Goal: Communication & Community: Share content

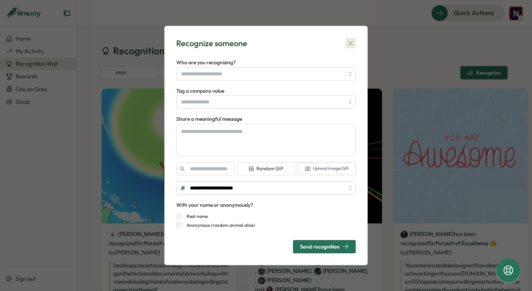
click at [350, 42] on icon "button" at bounding box center [350, 43] width 4 height 4
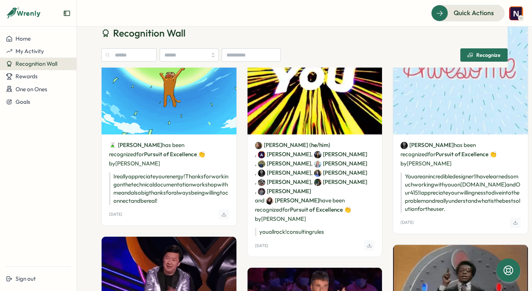
scroll to position [209, 0]
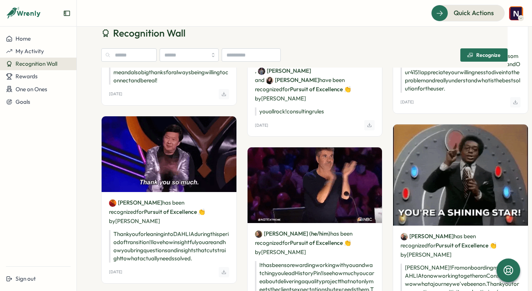
click at [467, 58] on span "Recognize" at bounding box center [483, 55] width 33 height 13
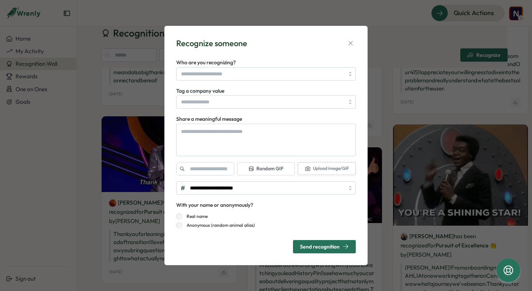
type textarea "*"
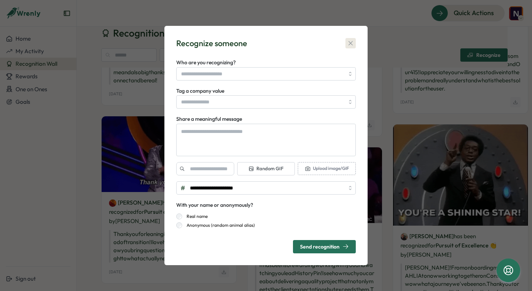
click at [350, 41] on icon "button" at bounding box center [350, 43] width 7 height 7
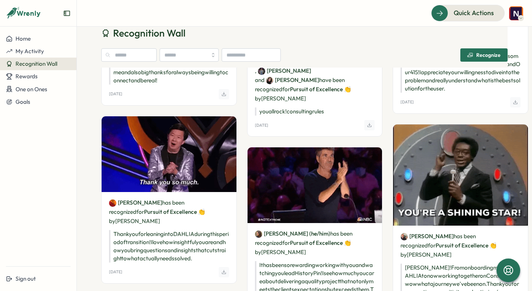
click at [470, 55] on icon "button" at bounding box center [470, 55] width 6 height 6
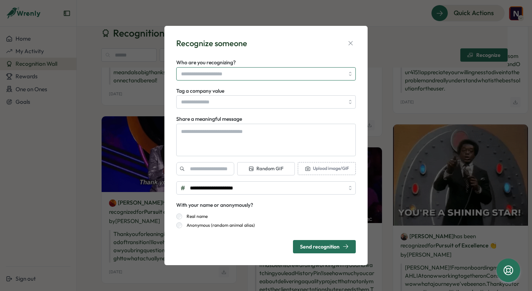
click at [315, 68] on input "Who are you recognizing?" at bounding box center [262, 74] width 163 height 13
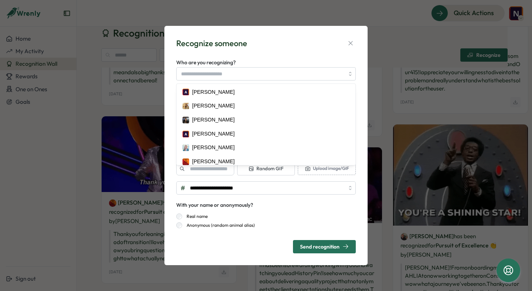
click at [309, 56] on div "**********" at bounding box center [265, 146] width 185 height 222
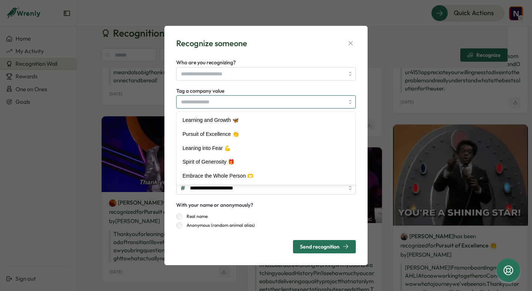
click at [271, 99] on input "Tag a company value" at bounding box center [265, 101] width 179 height 13
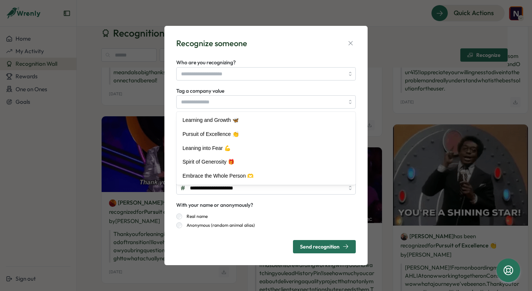
click at [263, 90] on div "Tag a company value Learning and Growth 🦋 Pursuit of Excellence 👏 Leaning into …" at bounding box center [265, 97] width 179 height 23
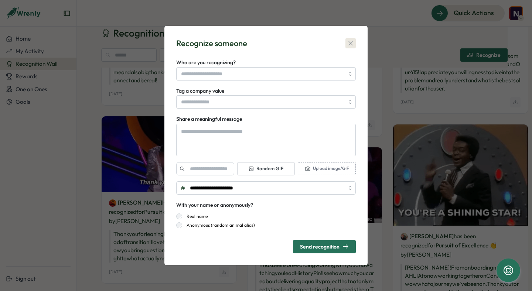
click at [351, 40] on icon "button" at bounding box center [350, 43] width 7 height 7
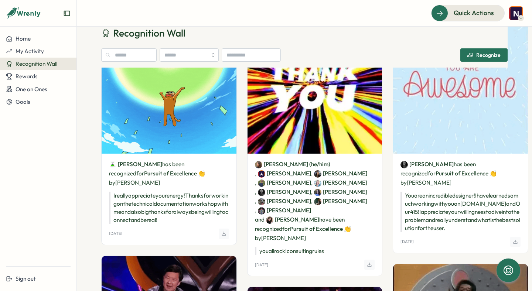
scroll to position [0, 0]
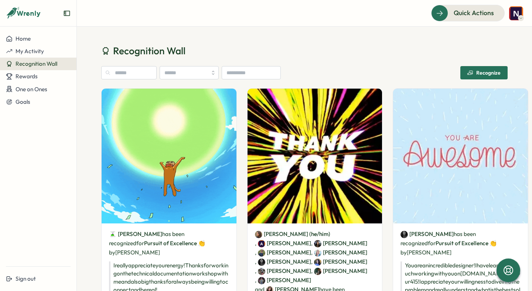
click at [484, 78] on span "Recognize" at bounding box center [483, 72] width 33 height 13
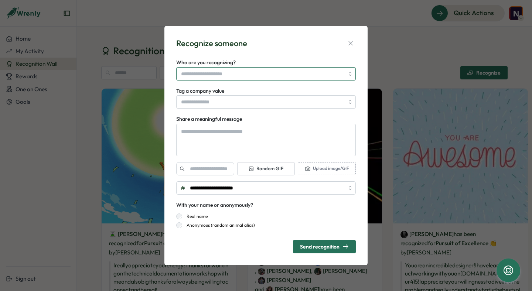
click at [319, 73] on input "Who are you recognizing?" at bounding box center [262, 74] width 163 height 13
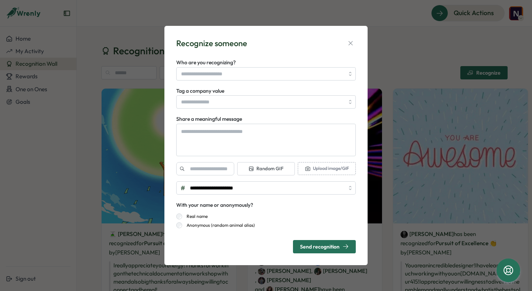
click at [317, 48] on div "Recognize someone" at bounding box center [265, 43] width 179 height 11
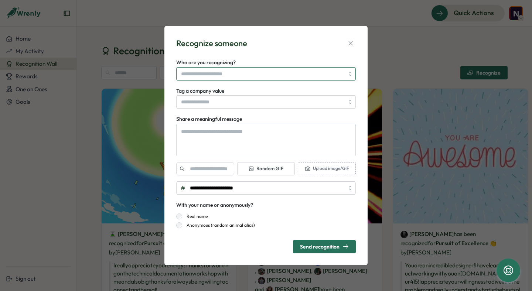
click at [234, 73] on input "Who are you recognizing?" at bounding box center [262, 74] width 163 height 13
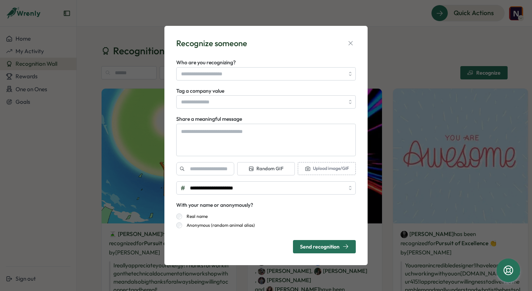
click at [237, 57] on div "**********" at bounding box center [265, 146] width 185 height 222
type textarea "*"
